Goal: Transaction & Acquisition: Purchase product/service

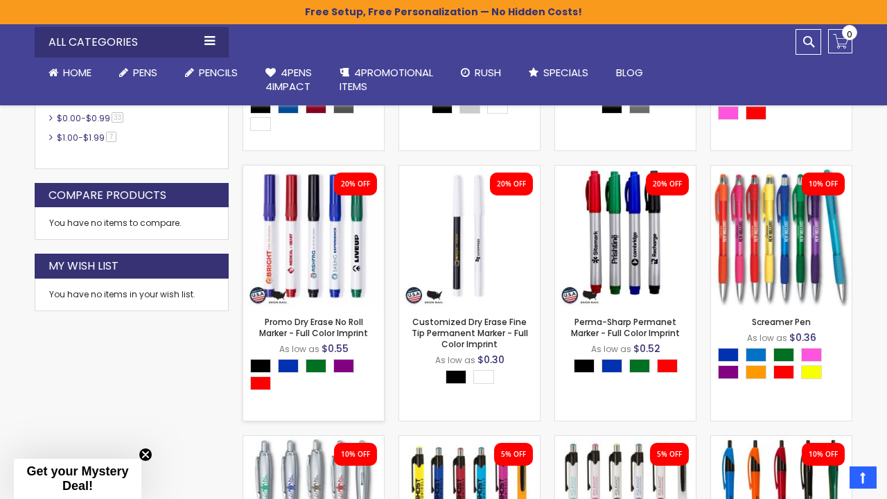
scroll to position [634, 0]
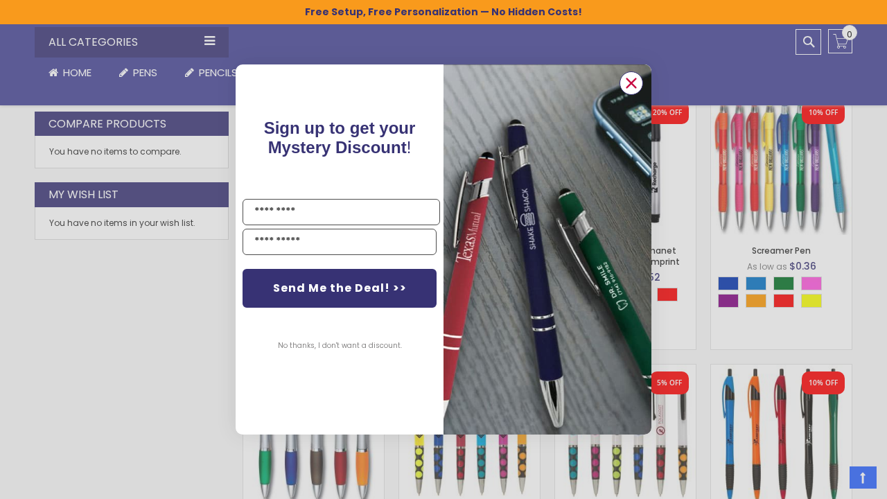
click at [632, 82] on icon "Close dialog" at bounding box center [631, 83] width 9 height 9
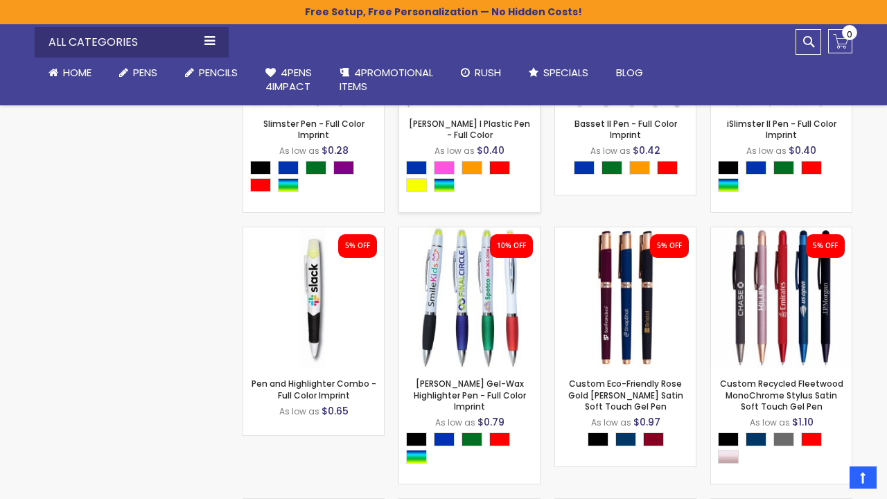
scroll to position [2372, 0]
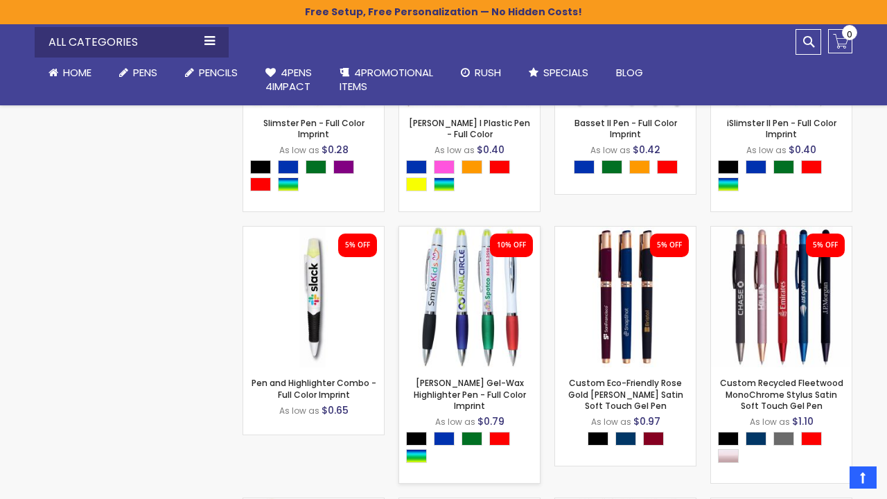
click at [459, 283] on img at bounding box center [469, 296] width 141 height 141
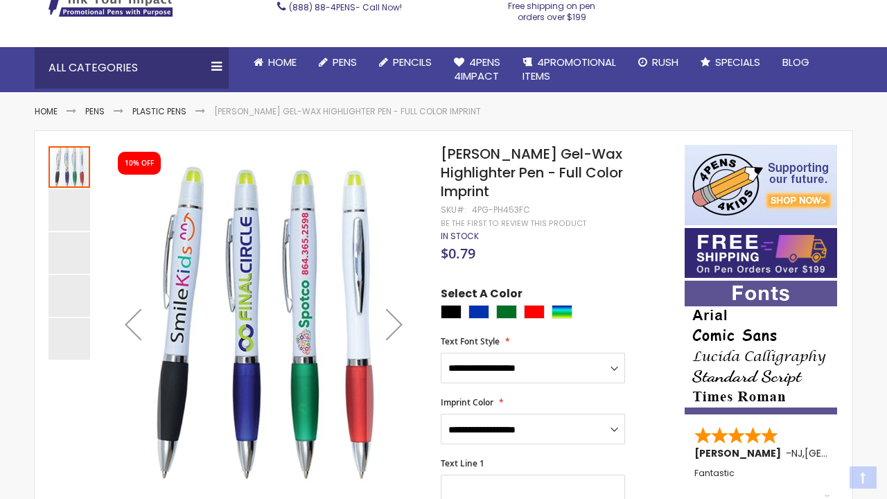
scroll to position [119, 0]
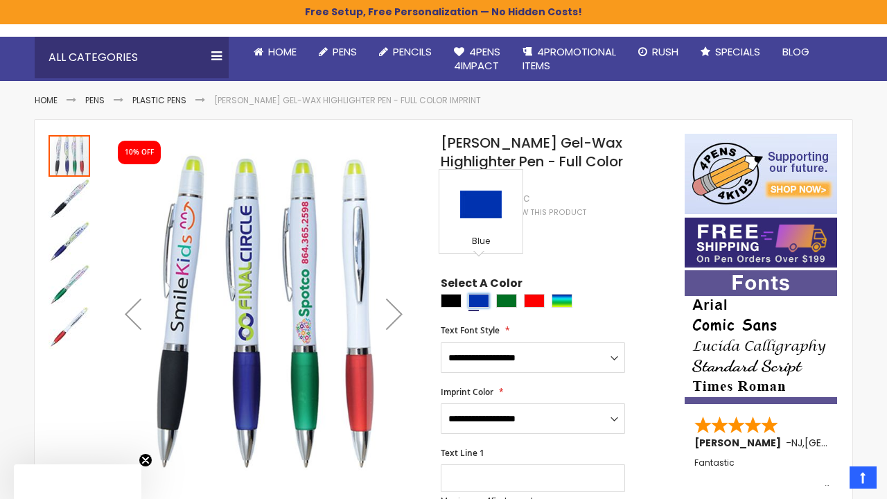
click at [477, 294] on div "Blue" at bounding box center [478, 301] width 21 height 14
type input "****"
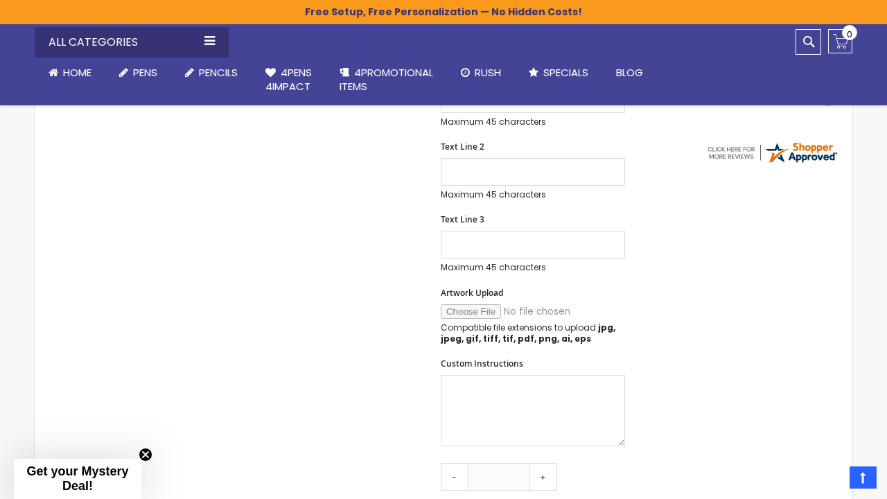
scroll to position [499, 0]
click at [465, 303] on input "Artwork Upload" at bounding box center [535, 310] width 188 height 15
type input "**********"
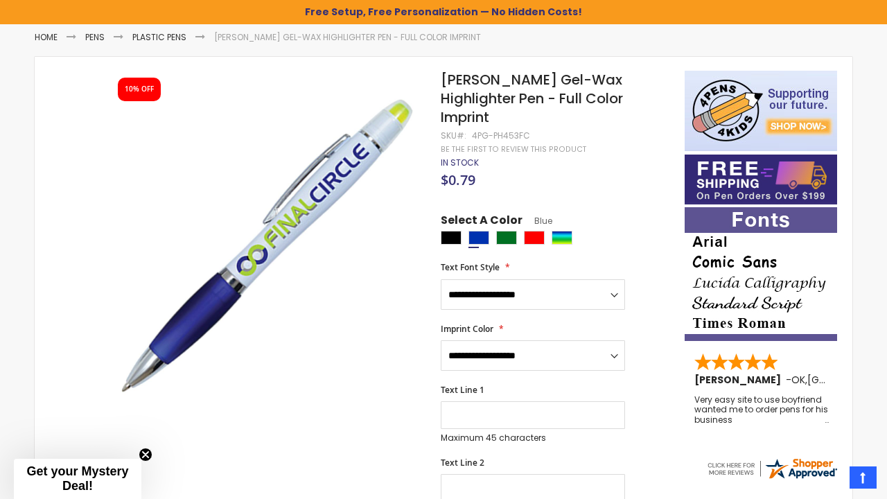
scroll to position [205, 0]
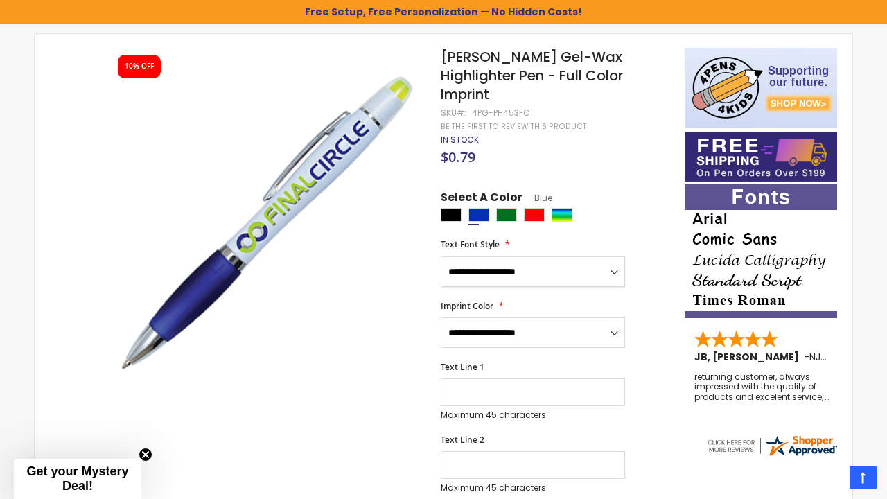
select select "****"
click at [638, 364] on div "Text Line 1 Maximum 45 characters (45 remaining)" at bounding box center [556, 391] width 230 height 59
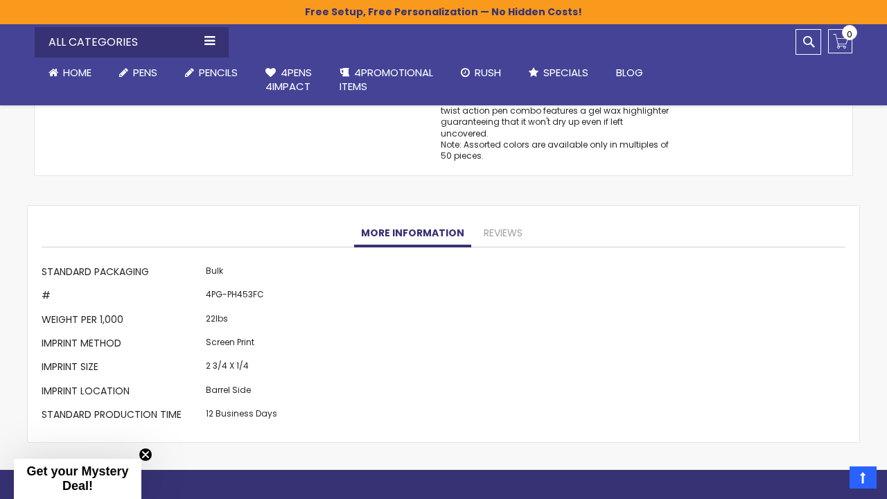
scroll to position [1126, 0]
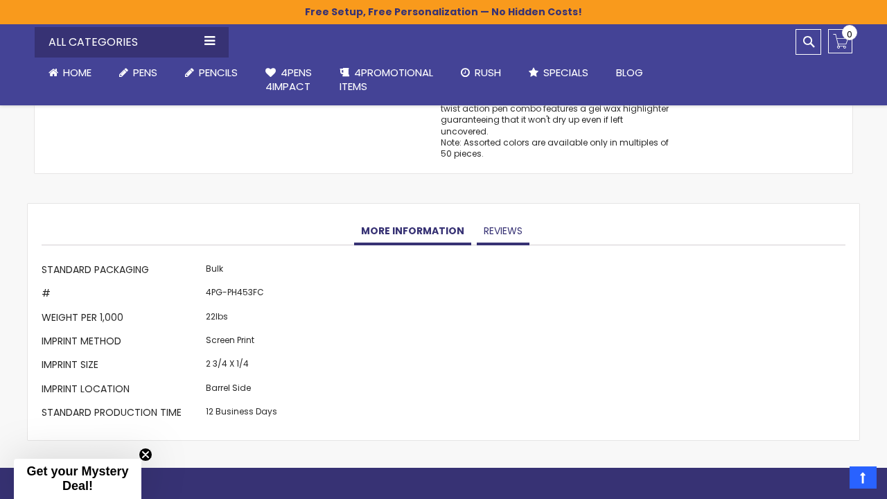
click at [509, 217] on link "Reviews" at bounding box center [503, 231] width 53 height 28
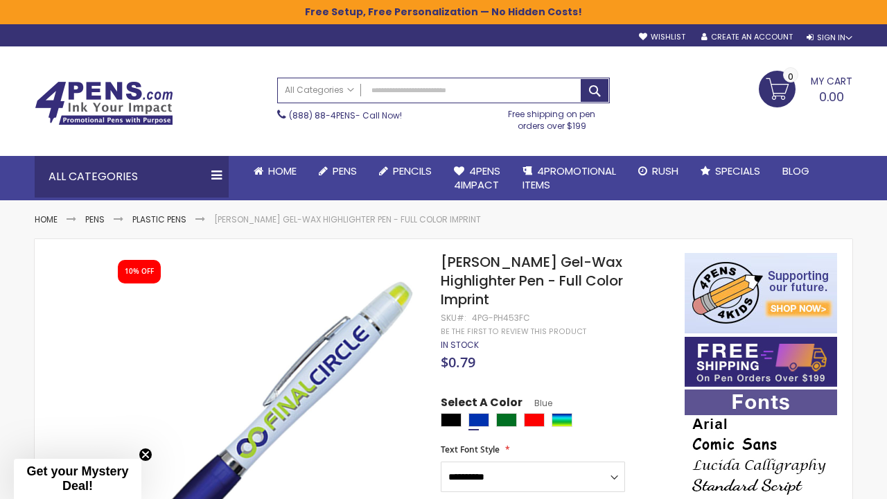
scroll to position [0, 0]
